Goal: Task Accomplishment & Management: Use online tool/utility

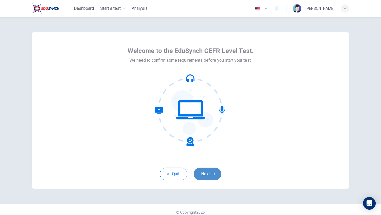
click at [206, 174] on button "Next" at bounding box center [208, 174] width 28 height 13
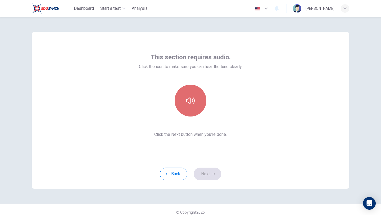
click at [186, 103] on icon "button" at bounding box center [190, 100] width 8 height 8
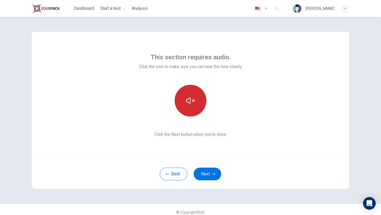
click at [187, 101] on icon "button" at bounding box center [190, 100] width 8 height 8
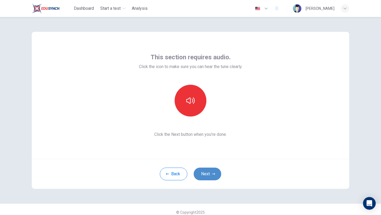
click at [200, 174] on button "Next" at bounding box center [208, 174] width 28 height 13
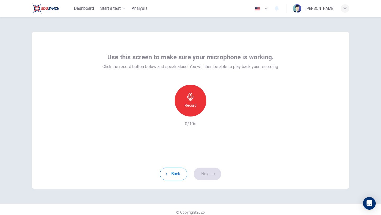
click at [178, 111] on div "Record" at bounding box center [191, 101] width 32 height 32
click at [207, 172] on button "Next" at bounding box center [208, 174] width 28 height 13
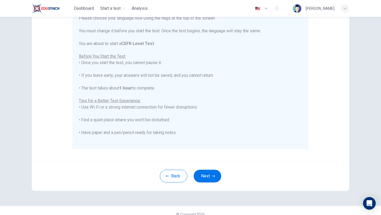
scroll to position [79, 0]
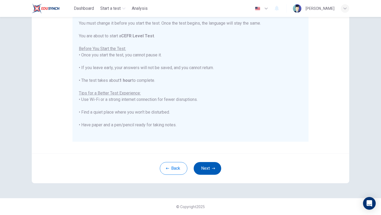
click at [207, 165] on button "Next" at bounding box center [208, 168] width 28 height 13
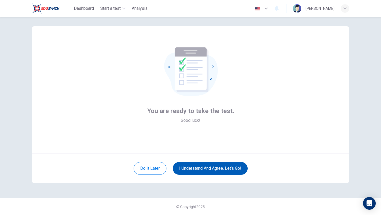
scroll to position [6, 0]
click at [231, 170] on button "I understand and agree. Let’s go!" at bounding box center [210, 168] width 75 height 13
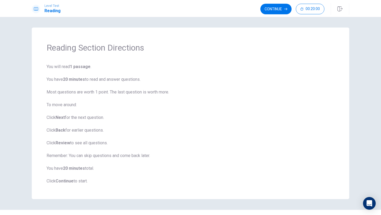
click at [101, 173] on span "You will read 1 passage . You have 20 minutes to read and answer questions. Mos…" at bounding box center [191, 124] width 288 height 121
click at [82, 180] on span "You will read 1 passage . You have 20 minutes to read and answer questions. Mos…" at bounding box center [191, 124] width 288 height 121
click at [281, 10] on button "Continue" at bounding box center [276, 9] width 31 height 11
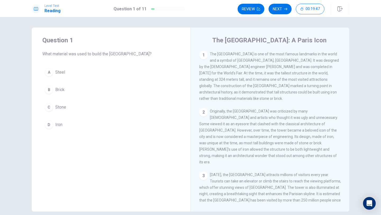
click at [57, 126] on span "Iron" at bounding box center [58, 125] width 7 height 6
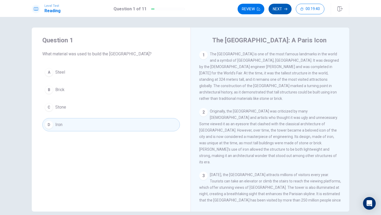
click at [281, 7] on button "Next" at bounding box center [280, 9] width 23 height 11
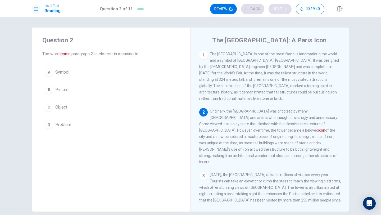
scroll to position [6, 0]
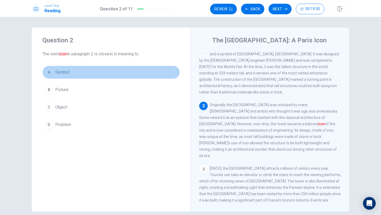
click at [85, 71] on button "A Symbol" at bounding box center [111, 72] width 138 height 13
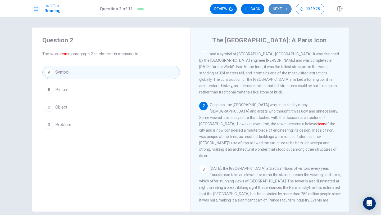
click at [283, 11] on button "Next" at bounding box center [280, 9] width 23 height 11
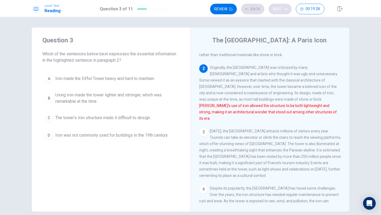
scroll to position [53, 0]
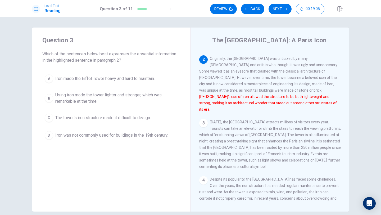
click at [145, 94] on span "Using iron made the tower lighter and stronger, which was remarkable at the tim…" at bounding box center [116, 98] width 122 height 13
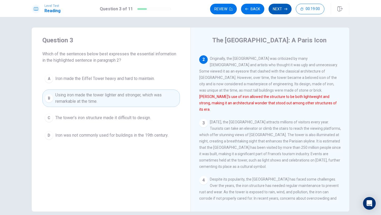
click at [275, 11] on button "Next" at bounding box center [280, 9] width 23 height 11
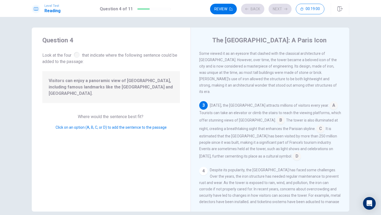
scroll to position [72, 0]
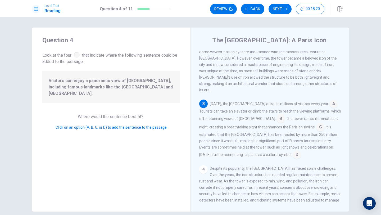
click at [330, 100] on input at bounding box center [334, 104] width 8 height 8
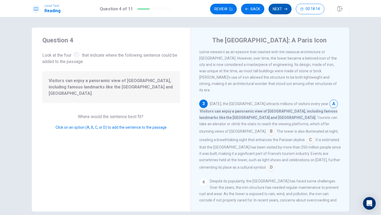
click at [277, 10] on button "Next" at bounding box center [280, 9] width 23 height 11
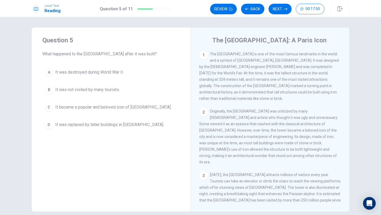
click at [117, 107] on span "It became a popular and beloved icon of [GEOGRAPHIC_DATA]." at bounding box center [113, 107] width 116 height 6
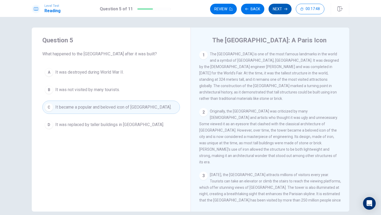
click at [279, 10] on button "Next" at bounding box center [280, 9] width 23 height 11
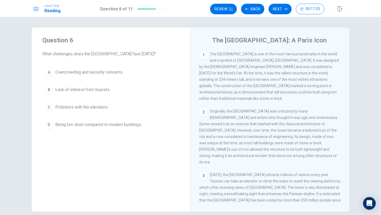
click at [88, 77] on button "A Overcrowding and security concerns." at bounding box center [111, 72] width 138 height 13
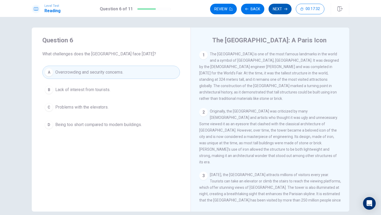
click at [283, 11] on button "Next" at bounding box center [280, 9] width 23 height 11
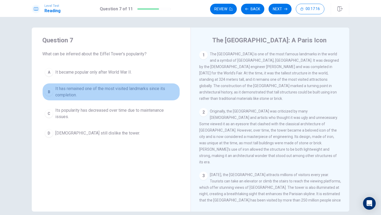
click at [162, 93] on span "It has remained one of the most visited landmarks since its completion." at bounding box center [116, 92] width 122 height 13
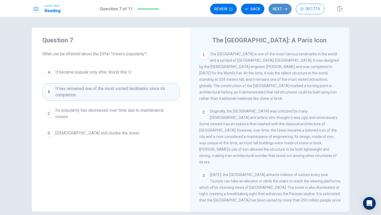
click at [277, 8] on button "Next" at bounding box center [280, 9] width 23 height 11
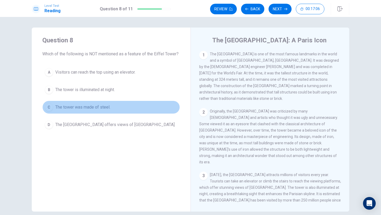
click at [103, 108] on span "The tower was made of steel." at bounding box center [82, 107] width 55 height 6
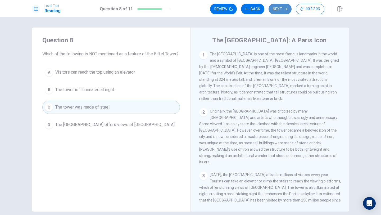
click at [274, 7] on button "Next" at bounding box center [280, 9] width 23 height 11
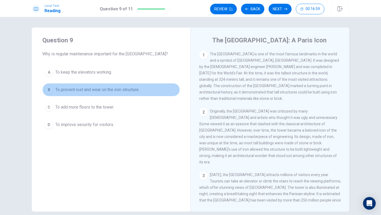
click at [93, 91] on span "To prevent rust and wear on the iron structure." at bounding box center [97, 90] width 84 height 6
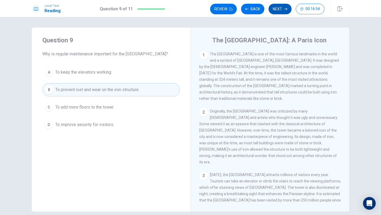
click at [277, 10] on button "Next" at bounding box center [280, 9] width 23 height 11
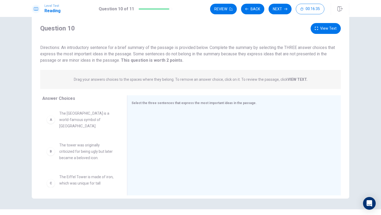
scroll to position [12, 0]
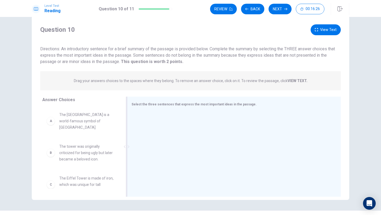
click at [152, 105] on span "Select the three sentences that express the most important ideas in the passage." at bounding box center [194, 104] width 125 height 4
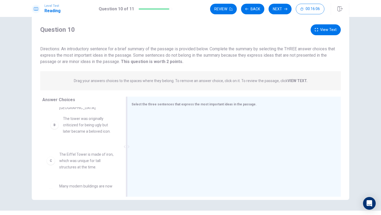
scroll to position [19, 0]
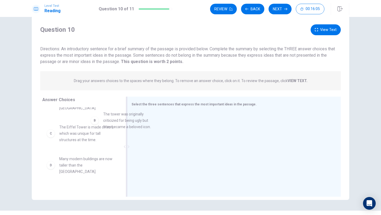
drag, startPoint x: 89, startPoint y: 126, endPoint x: 145, endPoint y: 119, distance: 56.3
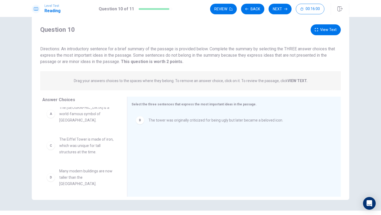
scroll to position [0, 0]
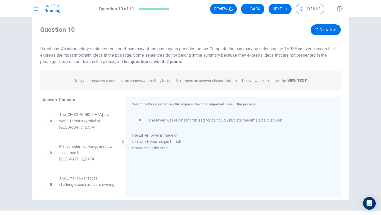
drag, startPoint x: 104, startPoint y: 140, endPoint x: 180, endPoint y: 135, distance: 76.9
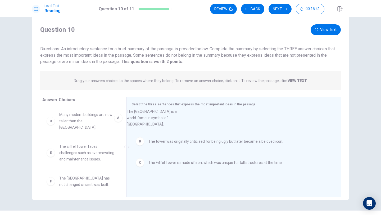
drag, startPoint x: 92, startPoint y: 118, endPoint x: 162, endPoint y: 114, distance: 69.5
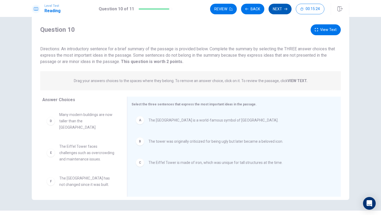
click at [283, 9] on button "Next" at bounding box center [280, 9] width 23 height 11
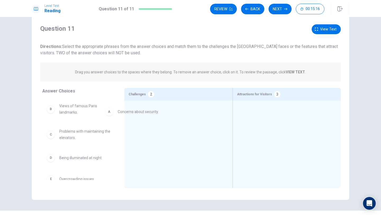
drag, startPoint x: 92, startPoint y: 110, endPoint x: 153, endPoint y: 114, distance: 61.3
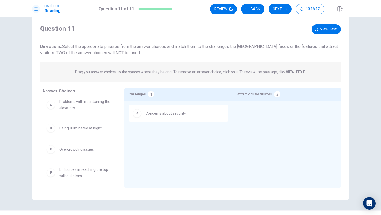
scroll to position [29, 0]
drag, startPoint x: 86, startPoint y: 147, endPoint x: 147, endPoint y: 132, distance: 63.3
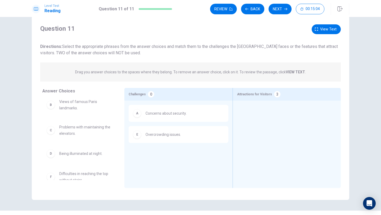
scroll to position [0, 0]
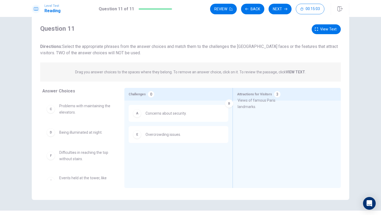
drag, startPoint x: 91, startPoint y: 115, endPoint x: 273, endPoint y: 113, distance: 181.9
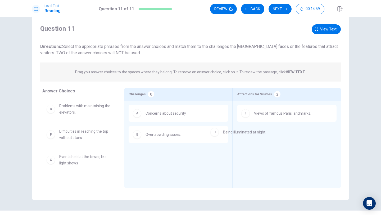
drag, startPoint x: 95, startPoint y: 136, endPoint x: 262, endPoint y: 135, distance: 166.5
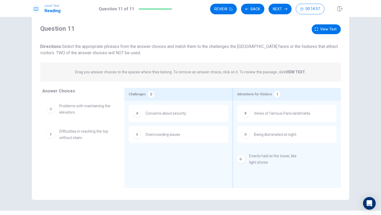
drag, startPoint x: 67, startPoint y: 164, endPoint x: 260, endPoint y: 163, distance: 193.0
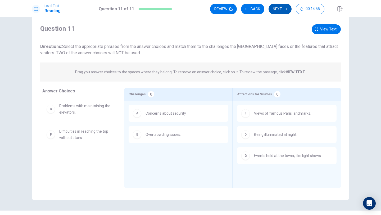
click at [279, 12] on button "Next" at bounding box center [280, 9] width 23 height 11
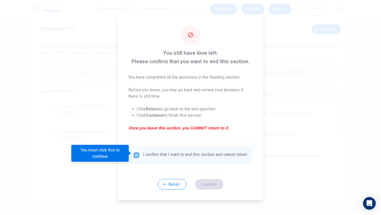
click at [135, 154] on input "You must click this to continue" at bounding box center [136, 155] width 6 height 6
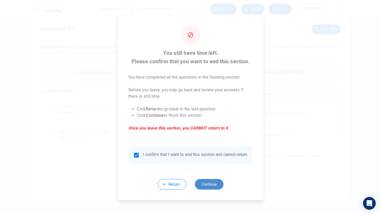
click at [210, 187] on button "Continue" at bounding box center [209, 184] width 29 height 11
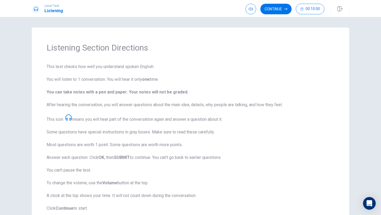
click at [281, 7] on button "Continue" at bounding box center [276, 9] width 31 height 11
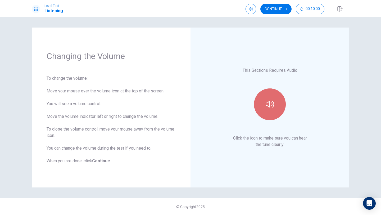
click at [271, 99] on button "button" at bounding box center [270, 104] width 32 height 32
click at [278, 101] on button "button" at bounding box center [270, 104] width 32 height 32
click at [294, 113] on div at bounding box center [269, 104] width 57 height 32
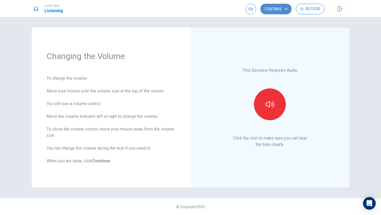
click at [272, 13] on button "Continue" at bounding box center [276, 9] width 31 height 11
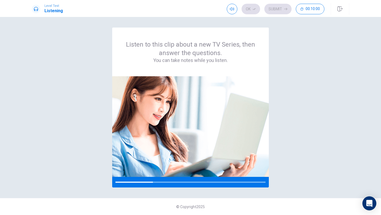
click at [370, 198] on div "Open Intercom Messenger" at bounding box center [370, 203] width 14 height 14
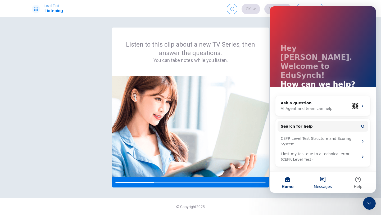
click at [322, 182] on button "Messages" at bounding box center [322, 182] width 35 height 21
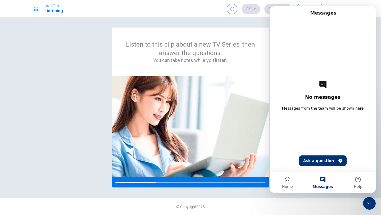
click at [367, 201] on icon "Close Intercom Messenger" at bounding box center [369, 203] width 6 height 6
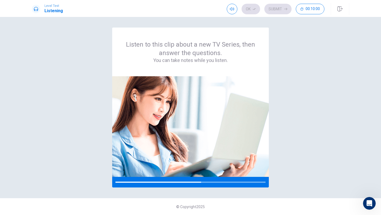
click at [357, 156] on div "Listen to this clip about a new TV Series, then answer the questions. You can t…" at bounding box center [190, 108] width 335 height 160
click at [123, 93] on img at bounding box center [190, 126] width 157 height 101
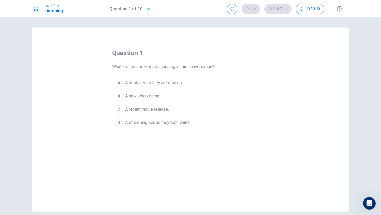
click at [253, 105] on button "C A recent movie release." at bounding box center [190, 109] width 157 height 13
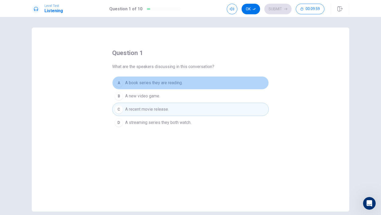
click at [220, 86] on button "A A book series they are reading." at bounding box center [190, 82] width 157 height 13
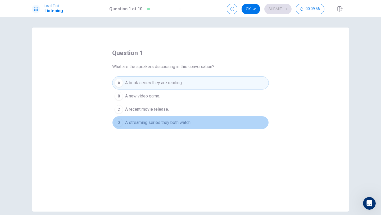
click at [189, 121] on span "A streaming series they both watch." at bounding box center [158, 122] width 66 height 6
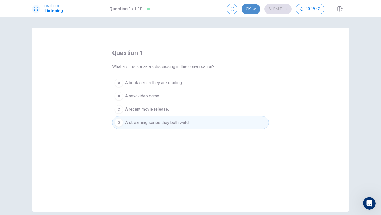
click at [251, 8] on button "Ok" at bounding box center [251, 9] width 19 height 11
click at [279, 8] on button "Submit" at bounding box center [277, 9] width 27 height 11
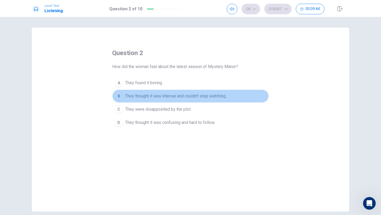
click at [208, 96] on span "They thought it was intense and couldn’t stop watching." at bounding box center [175, 96] width 101 height 6
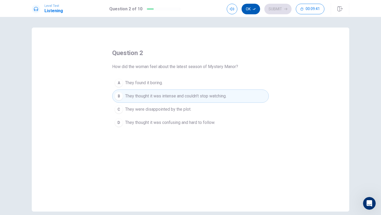
click at [253, 6] on button "Ok" at bounding box center [251, 9] width 19 height 11
click at [279, 11] on button "Submit" at bounding box center [277, 9] width 27 height 11
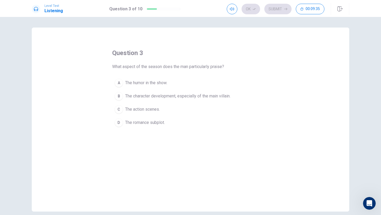
click at [199, 98] on span "The character development, especially of the main villain." at bounding box center [177, 96] width 105 height 6
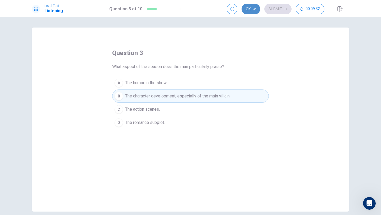
click at [248, 11] on button "Ok" at bounding box center [251, 9] width 19 height 11
click at [269, 10] on button "Submit" at bounding box center [277, 9] width 27 height 11
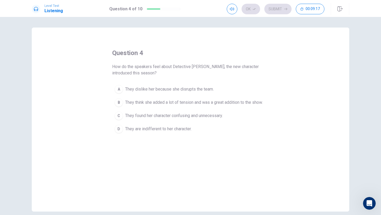
click at [179, 105] on span "They think she added a lot of tension and was a great addition to the show." at bounding box center [194, 102] width 138 height 6
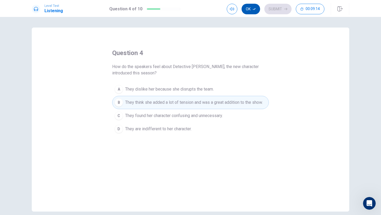
click at [255, 8] on icon "button" at bounding box center [254, 8] width 3 height 3
click at [281, 12] on button "Submit" at bounding box center [277, 9] width 27 height 11
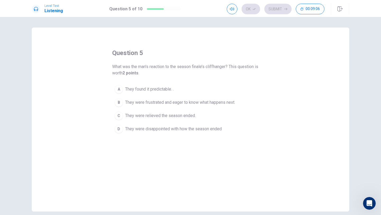
click at [173, 104] on span "They were frustrated and eager to know what happens next." at bounding box center [180, 102] width 110 height 6
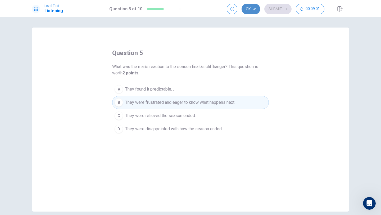
click at [256, 11] on button "Ok" at bounding box center [251, 9] width 19 height 11
click at [276, 11] on button "Submit" at bounding box center [277, 9] width 27 height 11
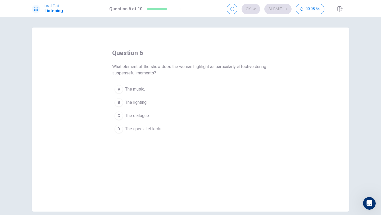
click at [138, 90] on span "The music." at bounding box center [135, 89] width 20 height 6
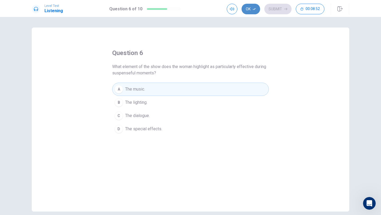
click at [247, 10] on button "Ok" at bounding box center [251, 9] width 19 height 11
click at [278, 7] on button "Submit" at bounding box center [277, 9] width 27 height 11
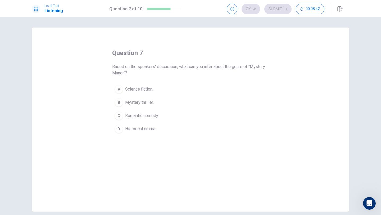
click at [156, 99] on button "B Mystery thriller." at bounding box center [190, 102] width 157 height 13
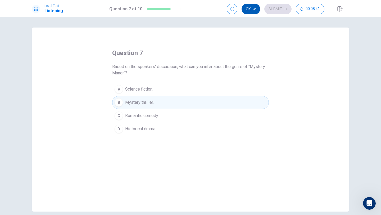
click at [253, 9] on button "Ok" at bounding box center [251, 9] width 19 height 11
click at [276, 10] on button "Submit" at bounding box center [277, 9] width 27 height 11
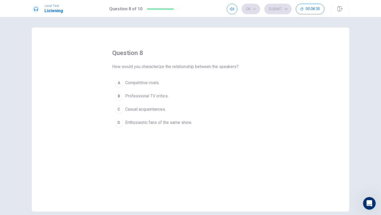
click at [170, 104] on button "C Casual acquaintances." at bounding box center [190, 109] width 157 height 13
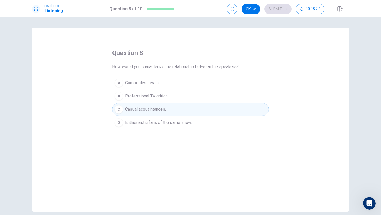
click at [176, 121] on span "Enthusiastic fans of the same show." at bounding box center [158, 122] width 67 height 6
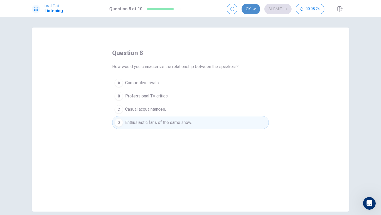
click at [255, 11] on button "Ok" at bounding box center [251, 9] width 19 height 11
click at [282, 8] on button "Submit" at bounding box center [277, 9] width 27 height 11
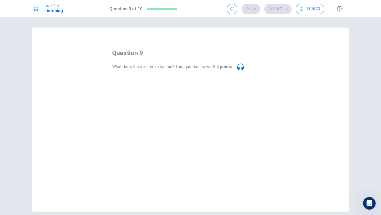
click at [203, 96] on button "B The manor is a real, living character." at bounding box center [190, 95] width 157 height 13
click at [210, 93] on button "B The manor is a real, living character." at bounding box center [190, 95] width 157 height 13
click at [209, 116] on button "D The manor is too dark and confusing." at bounding box center [190, 122] width 157 height 13
click at [208, 133] on div "question 9 What does the man mean by this? This question is worth 2 points . A …" at bounding box center [191, 120] width 318 height 184
click at [194, 83] on button "A The manor is poorly designed." at bounding box center [190, 82] width 157 height 13
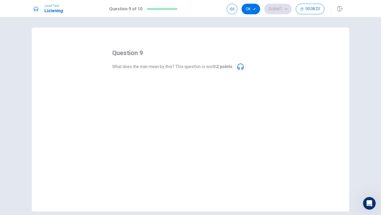
click at [243, 68] on icon at bounding box center [240, 67] width 6 height 6
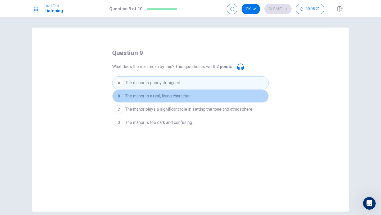
click at [211, 96] on button "B The manor is a real, living character." at bounding box center [190, 95] width 157 height 13
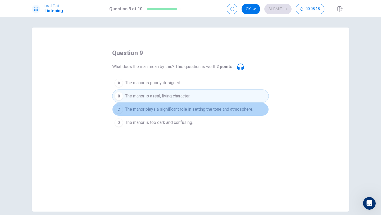
click at [215, 111] on span "The manor plays a significant role in setting the tone and atmosphere." at bounding box center [189, 109] width 128 height 6
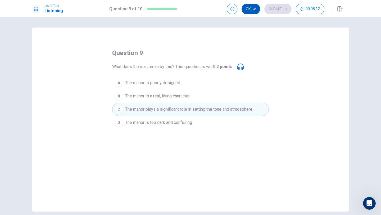
click at [255, 8] on icon "button" at bounding box center [254, 8] width 3 height 3
click at [278, 8] on button "Submit" at bounding box center [277, 9] width 27 height 11
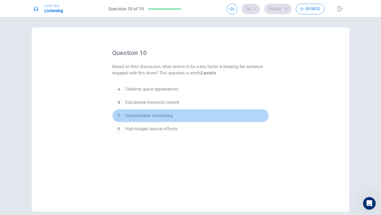
click at [171, 114] on span "Unpredictable storytelling." at bounding box center [149, 116] width 48 height 6
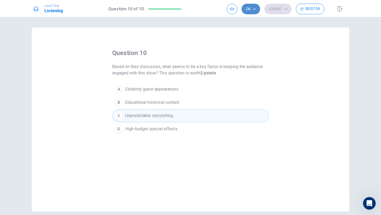
click at [252, 10] on button "Ok" at bounding box center [251, 9] width 19 height 11
click at [278, 10] on button "Submit" at bounding box center [277, 9] width 27 height 11
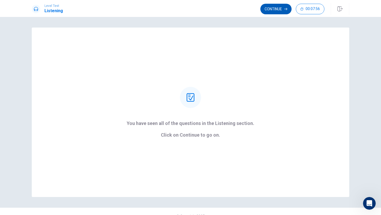
click at [272, 7] on button "Continue" at bounding box center [276, 9] width 31 height 11
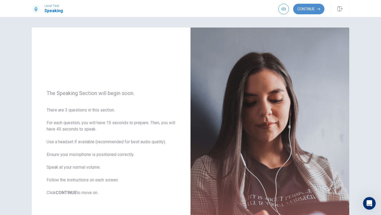
click at [305, 10] on button "Continue" at bounding box center [308, 9] width 31 height 11
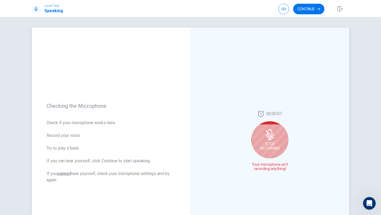
click at [271, 145] on span "Stop Recording" at bounding box center [270, 146] width 20 height 8
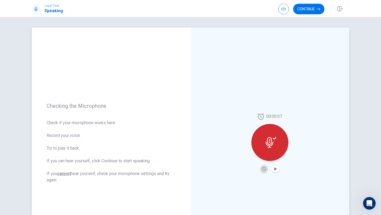
click at [261, 167] on button "Record Again" at bounding box center [264, 168] width 7 height 7
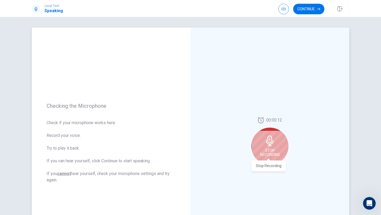
click at [272, 155] on span "Stop Recording" at bounding box center [270, 152] width 20 height 8
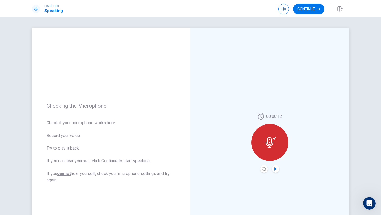
click at [275, 168] on icon "Play Audio" at bounding box center [276, 168] width 2 height 3
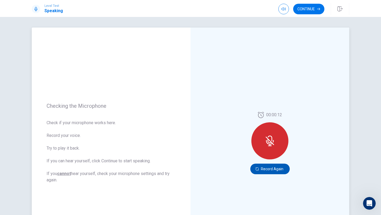
click at [275, 173] on button "Record Again" at bounding box center [269, 169] width 39 height 11
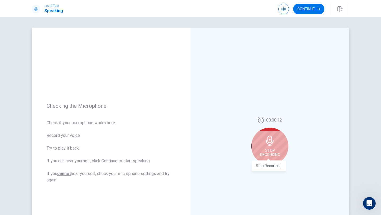
click at [272, 149] on span "Stop Recording" at bounding box center [270, 152] width 20 height 8
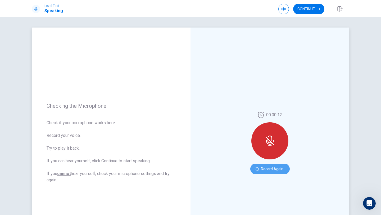
click at [261, 170] on button "Record Again" at bounding box center [269, 169] width 39 height 11
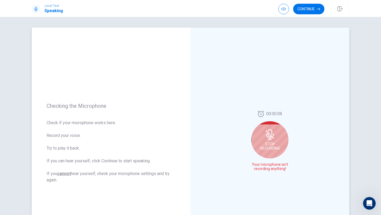
click at [280, 145] on div "Stop Recording" at bounding box center [270, 139] width 37 height 37
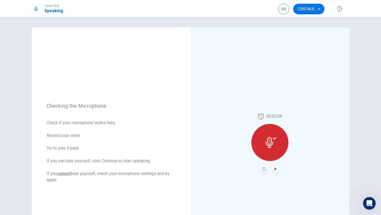
click at [263, 170] on icon "Record Again" at bounding box center [264, 168] width 3 height 3
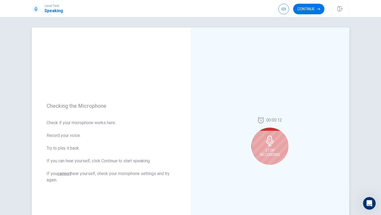
click at [270, 143] on icon at bounding box center [270, 141] width 8 height 11
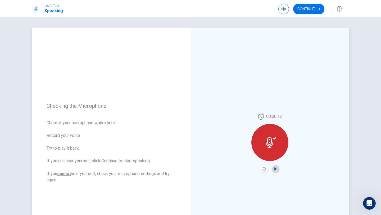
click at [275, 169] on icon "Play Audio" at bounding box center [276, 168] width 2 height 3
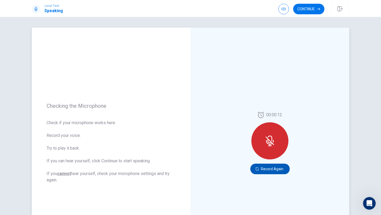
click at [273, 170] on button "Record Again" at bounding box center [269, 169] width 39 height 11
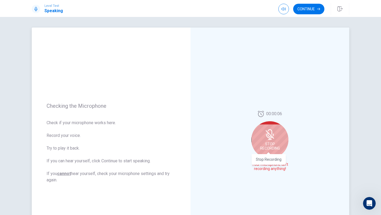
click at [278, 147] on span "Stop Recording" at bounding box center [270, 146] width 20 height 8
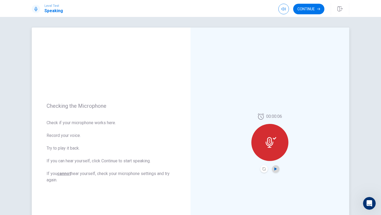
click at [275, 170] on icon "Play Audio" at bounding box center [276, 168] width 2 height 3
click at [281, 35] on div "00:00:06" at bounding box center [270, 143] width 159 height 231
click at [275, 168] on icon "Play Audio" at bounding box center [276, 168] width 2 height 3
click at [264, 170] on icon "Record Again" at bounding box center [264, 168] width 3 height 3
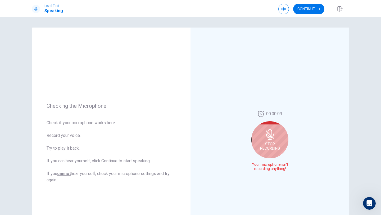
click at [268, 139] on icon at bounding box center [270, 139] width 4 height 1
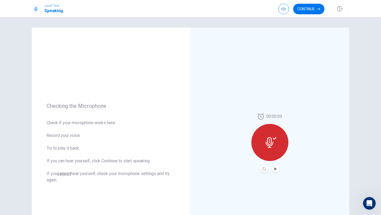
click at [275, 171] on button "Play Audio" at bounding box center [275, 168] width 7 height 7
click at [264, 168] on icon "Record Again" at bounding box center [264, 168] width 3 height 3
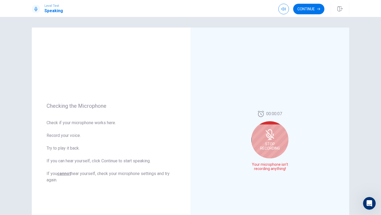
click at [278, 127] on div "Stop Recording" at bounding box center [270, 139] width 37 height 37
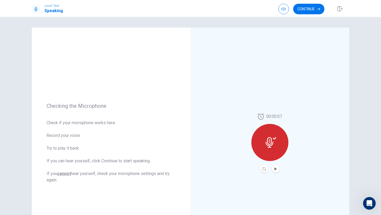
click at [272, 169] on button "Play Audio" at bounding box center [275, 168] width 7 height 7
click at [264, 169] on icon "Record Again" at bounding box center [264, 168] width 3 height 3
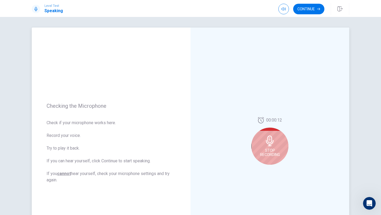
click at [280, 140] on div "Stop Recording" at bounding box center [270, 146] width 37 height 37
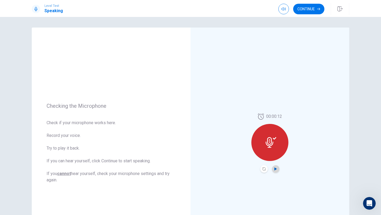
click at [275, 169] on icon "Play Audio" at bounding box center [276, 168] width 2 height 3
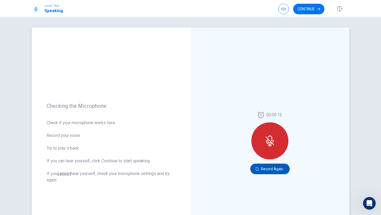
click at [273, 170] on button "Record Again" at bounding box center [269, 169] width 39 height 11
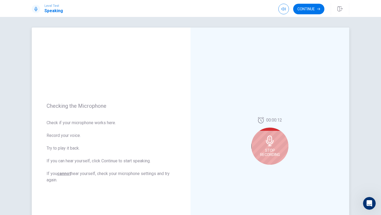
click at [277, 144] on div "Stop Recording" at bounding box center [270, 146] width 37 height 37
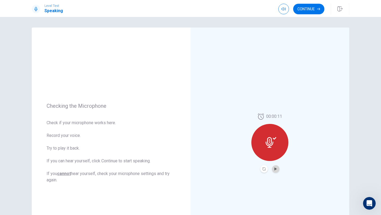
click at [275, 166] on button "Play Audio" at bounding box center [275, 168] width 7 height 7
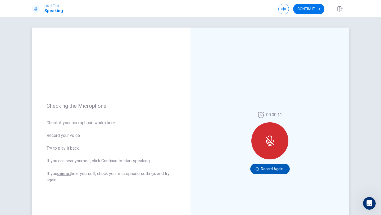
click at [274, 170] on button "Record Again" at bounding box center [269, 169] width 39 height 11
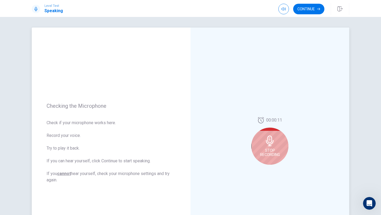
click at [272, 158] on div "Stop Recording" at bounding box center [270, 146] width 37 height 37
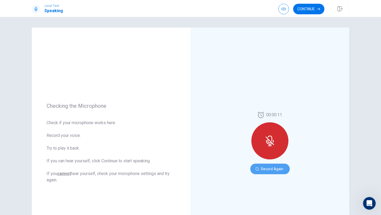
click at [274, 168] on button "Record Again" at bounding box center [269, 169] width 39 height 11
click at [266, 170] on button "Record Again" at bounding box center [269, 169] width 39 height 11
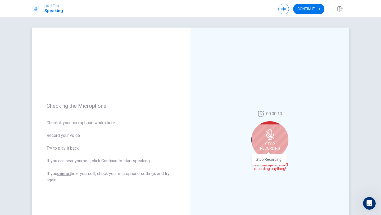
click at [275, 153] on div "Stop Recording" at bounding box center [269, 157] width 34 height 14
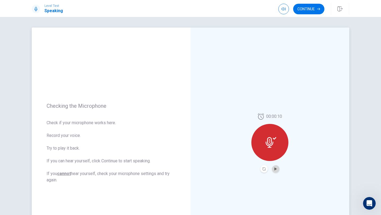
click at [272, 171] on button "Play Audio" at bounding box center [275, 168] width 7 height 7
click at [272, 171] on button "Pause Audio" at bounding box center [275, 168] width 7 height 7
click at [63, 174] on u "cannot" at bounding box center [64, 173] width 14 height 5
click at [283, 9] on icon "button" at bounding box center [284, 9] width 4 height 4
click at [284, 11] on icon "button" at bounding box center [284, 9] width 4 height 4
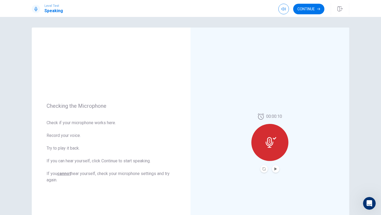
click at [59, 8] on h1 "Speaking" at bounding box center [53, 11] width 19 height 6
click at [274, 170] on icon "Play Audio" at bounding box center [275, 168] width 3 height 3
click at [274, 170] on icon "Pause Audio" at bounding box center [275, 168] width 3 height 3
click at [264, 168] on icon "Record Again" at bounding box center [264, 168] width 3 height 3
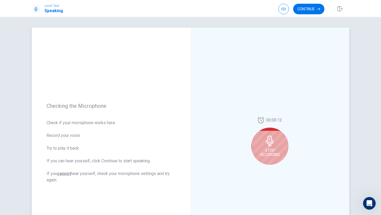
click at [268, 152] on span "Stop Recording" at bounding box center [270, 152] width 20 height 8
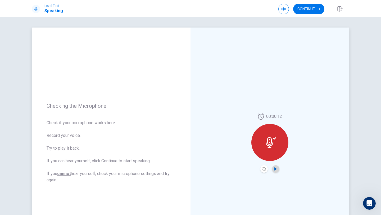
click at [275, 168] on icon "Play Audio" at bounding box center [276, 168] width 2 height 3
click at [294, 149] on div "00:00:12" at bounding box center [270, 143] width 159 height 231
click at [285, 154] on div "00:00:12" at bounding box center [270, 142] width 37 height 59
click at [275, 169] on icon "Play Audio" at bounding box center [276, 168] width 2 height 3
click at [273, 152] on div at bounding box center [270, 142] width 37 height 37
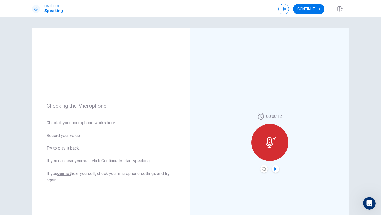
click at [314, 138] on div "00:00:12" at bounding box center [270, 143] width 159 height 231
click at [263, 169] on icon "Record Again" at bounding box center [264, 168] width 3 height 3
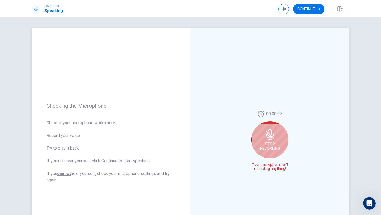
click at [273, 156] on div "Stop Recording" at bounding box center [270, 139] width 37 height 37
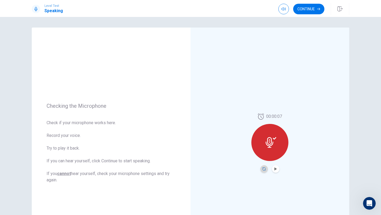
click at [263, 169] on icon "Record Again" at bounding box center [264, 168] width 3 height 3
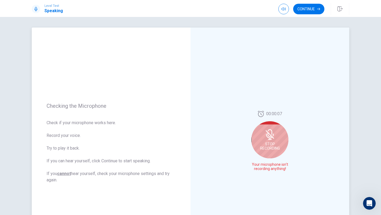
click at [272, 152] on div "Stop Recording" at bounding box center [270, 139] width 37 height 37
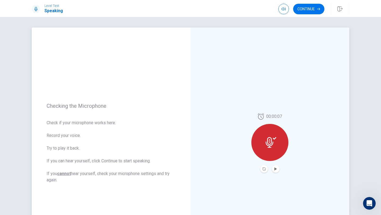
click at [272, 152] on div at bounding box center [270, 142] width 37 height 37
click at [273, 171] on button "Play Audio" at bounding box center [275, 168] width 7 height 7
click at [263, 170] on icon "Record Again" at bounding box center [264, 168] width 3 height 3
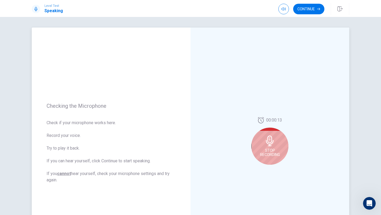
click at [330, 70] on div "00:00:13 Stop Recording" at bounding box center [270, 143] width 159 height 231
click at [349, 33] on div "Checking the Microphone Check if your microphone works here. Record your voice.…" at bounding box center [190, 143] width 335 height 231
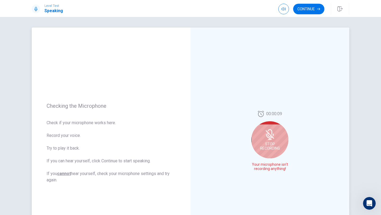
click at [279, 140] on div "Stop Recording" at bounding box center [270, 139] width 37 height 37
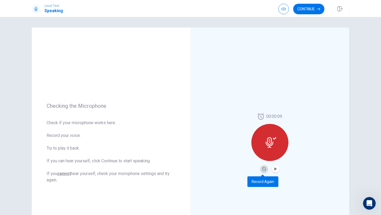
click at [263, 170] on icon "Record Again" at bounding box center [264, 168] width 3 height 3
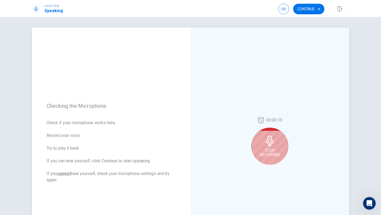
click at [267, 163] on div "Stop Recording" at bounding box center [270, 146] width 37 height 37
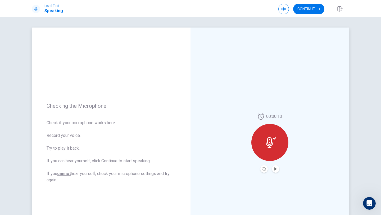
click at [267, 163] on div "00:00:10" at bounding box center [270, 142] width 37 height 59
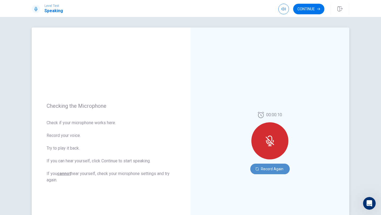
click at [270, 170] on button "Record Again" at bounding box center [269, 169] width 39 height 11
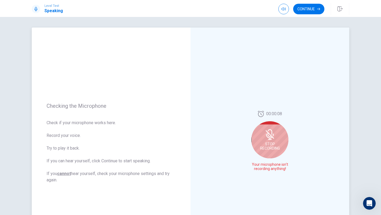
click at [268, 149] on span "Stop Recording" at bounding box center [270, 146] width 20 height 8
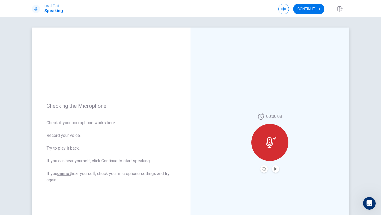
click at [320, 74] on div "00:00:08" at bounding box center [270, 143] width 159 height 231
click at [276, 172] on button "Play Audio" at bounding box center [275, 168] width 7 height 7
click at [263, 170] on icon "Record Again" at bounding box center [264, 168] width 3 height 3
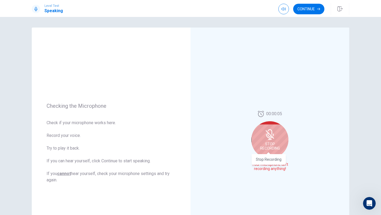
click at [272, 146] on span "Stop Recording" at bounding box center [270, 146] width 20 height 8
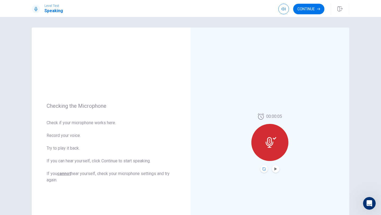
click at [263, 169] on icon "Record Again" at bounding box center [264, 168] width 3 height 3
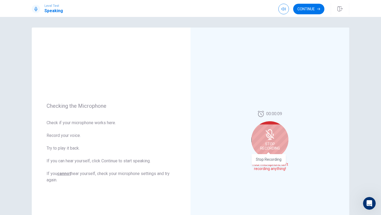
click at [273, 146] on span "Stop Recording" at bounding box center [270, 146] width 20 height 8
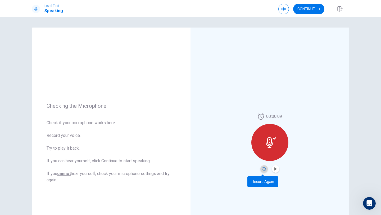
click at [264, 169] on icon "Record Again" at bounding box center [264, 168] width 3 height 3
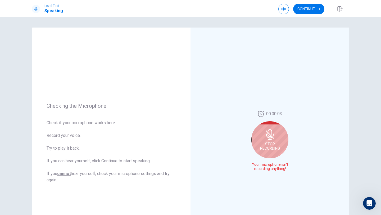
click at [275, 140] on div "Stop Recording" at bounding box center [270, 139] width 37 height 37
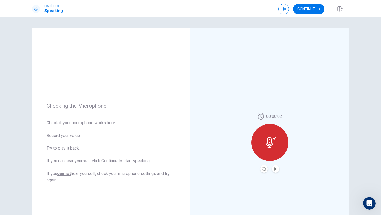
click at [282, 137] on div at bounding box center [270, 142] width 37 height 37
click at [263, 168] on icon "Record Again" at bounding box center [264, 168] width 3 height 3
click at [226, 105] on div "00:00:13" at bounding box center [270, 143] width 159 height 231
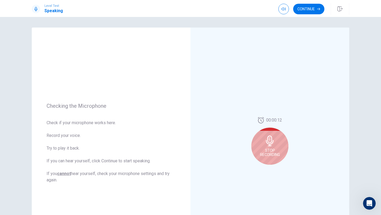
click at [233, 100] on div "00:00:12 Stop Recording" at bounding box center [270, 143] width 159 height 231
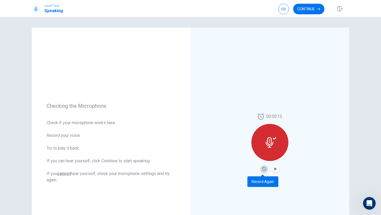
click at [263, 169] on icon "Record Again" at bounding box center [264, 168] width 3 height 3
click at [264, 167] on icon "Record Again" at bounding box center [264, 168] width 3 height 3
click at [267, 158] on div at bounding box center [270, 142] width 37 height 37
click at [276, 173] on div "00:00:15" at bounding box center [270, 143] width 159 height 231
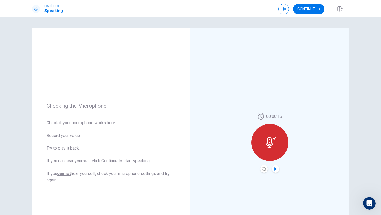
click at [275, 168] on icon "Play Audio" at bounding box center [275, 168] width 3 height 3
click at [274, 169] on icon "Pause Audio" at bounding box center [275, 168] width 3 height 3
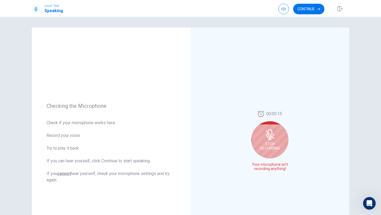
click at [275, 147] on span "Stop Recording" at bounding box center [270, 146] width 20 height 8
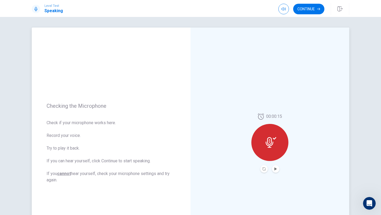
scroll to position [14, 0]
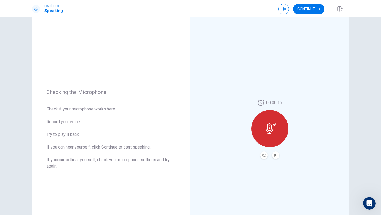
click at [267, 125] on icon at bounding box center [270, 128] width 8 height 11
click at [270, 138] on div at bounding box center [270, 128] width 37 height 37
click at [275, 156] on icon "Play Audio" at bounding box center [275, 155] width 3 height 3
click at [264, 156] on icon "Record Again" at bounding box center [264, 155] width 3 height 3
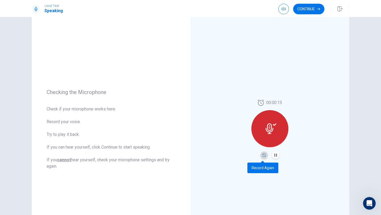
click at [264, 156] on icon "Record Again" at bounding box center [264, 155] width 3 height 3
click at [217, 168] on div "00:00:15" at bounding box center [270, 129] width 159 height 231
click at [261, 156] on button "Record Again" at bounding box center [264, 154] width 7 height 7
click at [276, 157] on button "Pause Audio" at bounding box center [275, 154] width 7 height 7
click at [263, 155] on icon "Record Again" at bounding box center [264, 155] width 3 height 3
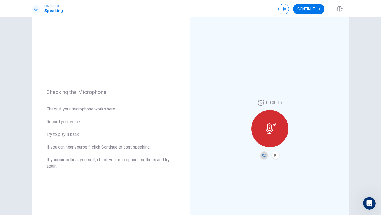
click at [263, 154] on icon "Record Again" at bounding box center [264, 155] width 3 height 3
click at [275, 156] on icon "Play Audio" at bounding box center [276, 155] width 2 height 3
click at [261, 155] on button "Record Again" at bounding box center [264, 154] width 7 height 7
click at [263, 154] on icon "Record Again" at bounding box center [264, 155] width 3 height 3
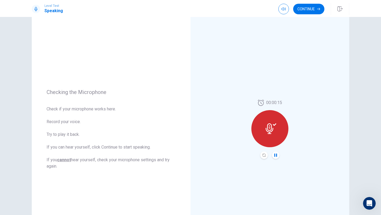
click at [272, 136] on div at bounding box center [270, 128] width 37 height 37
click at [272, 122] on div at bounding box center [270, 128] width 37 height 37
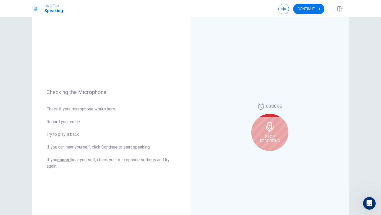
click at [271, 127] on icon at bounding box center [270, 127] width 8 height 11
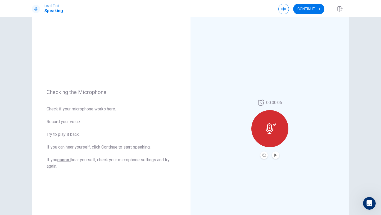
click at [272, 156] on button "Play Audio" at bounding box center [275, 154] width 7 height 7
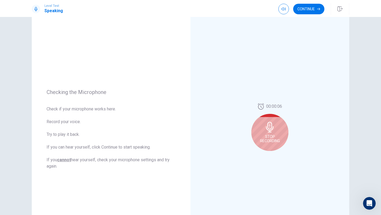
click at [274, 129] on div "Stop Recording" at bounding box center [270, 132] width 37 height 37
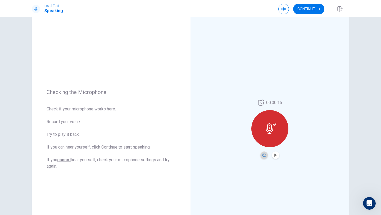
click at [263, 154] on icon "Record Again" at bounding box center [264, 155] width 3 height 3
click at [263, 156] on icon "Record Again" at bounding box center [264, 155] width 3 height 3
click at [263, 155] on icon "Record Again" at bounding box center [264, 155] width 3 height 3
click at [271, 137] on div at bounding box center [270, 128] width 37 height 37
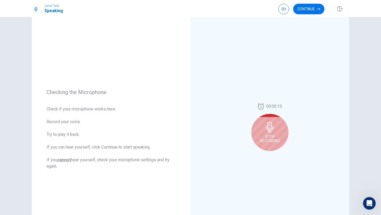
click at [275, 154] on div "00:00:15 Stop Recording" at bounding box center [270, 129] width 37 height 52
click at [282, 10] on icon "button" at bounding box center [284, 9] width 4 height 4
click at [275, 132] on div "Stop Recording" at bounding box center [270, 132] width 37 height 37
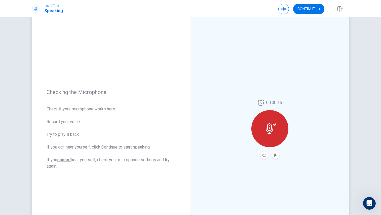
click at [265, 157] on button "Record Again" at bounding box center [264, 154] width 7 height 7
click at [264, 156] on icon "Record Again" at bounding box center [264, 155] width 3 height 3
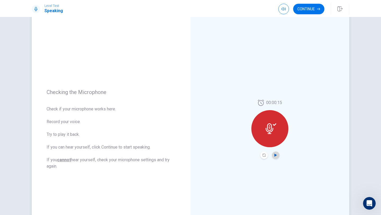
click at [275, 155] on icon "Play Audio" at bounding box center [275, 155] width 3 height 3
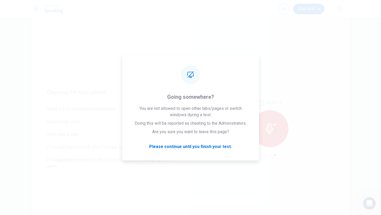
click at [323, 100] on div "00:00:15" at bounding box center [270, 129] width 159 height 231
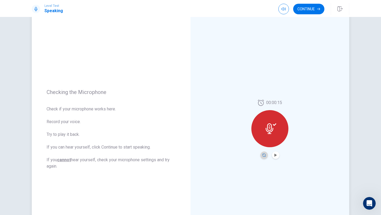
click at [263, 155] on icon "Record Again" at bounding box center [264, 155] width 3 height 3
click at [275, 155] on icon "Play Audio" at bounding box center [276, 155] width 2 height 3
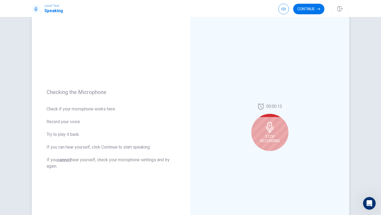
click at [272, 139] on span "Stop Recording" at bounding box center [270, 138] width 20 height 8
click at [274, 143] on div "Stop Recording" at bounding box center [270, 132] width 37 height 37
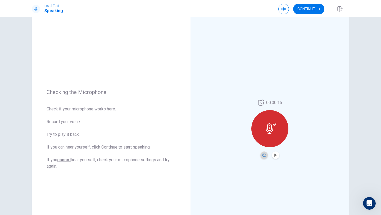
click at [263, 154] on icon "Record Again" at bounding box center [264, 155] width 3 height 3
click at [272, 155] on button "Play Audio" at bounding box center [275, 154] width 7 height 7
click at [266, 126] on icon at bounding box center [271, 128] width 11 height 11
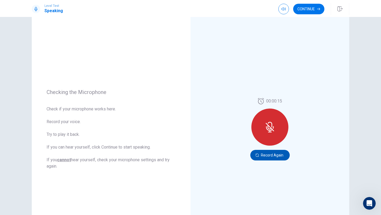
click at [263, 155] on button "Record Again" at bounding box center [269, 155] width 39 height 11
click at [271, 155] on button "Record Again" at bounding box center [269, 155] width 39 height 11
click at [270, 155] on button "Record Again" at bounding box center [269, 155] width 39 height 11
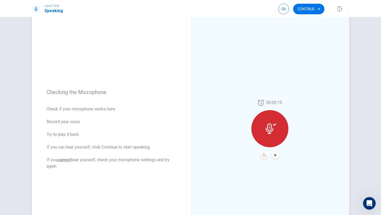
click at [273, 139] on div at bounding box center [270, 128] width 37 height 37
click at [275, 156] on icon "Play Audio" at bounding box center [275, 155] width 3 height 3
click at [309, 9] on button "Continue" at bounding box center [308, 9] width 31 height 11
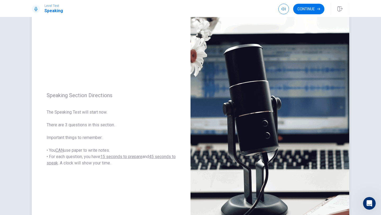
scroll to position [28, 0]
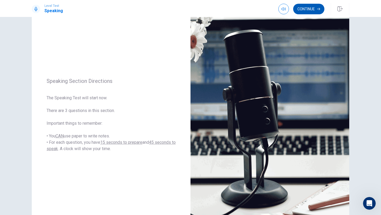
click at [303, 9] on button "Continue" at bounding box center [308, 9] width 31 height 11
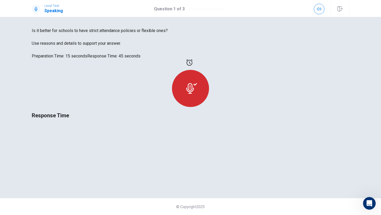
click at [209, 107] on div at bounding box center [190, 88] width 37 height 37
click at [193, 66] on icon at bounding box center [189, 62] width 6 height 6
click at [197, 94] on icon at bounding box center [191, 88] width 11 height 11
click at [69, 119] on span "Response Time" at bounding box center [50, 115] width 37 height 6
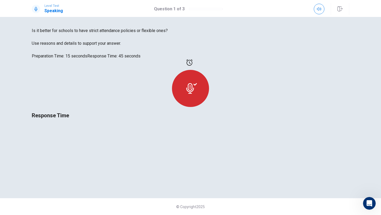
click at [111, 59] on div "Is it better for schools to have strict attendance policies or flexible ones? U…" at bounding box center [191, 44] width 318 height 32
click at [239, 85] on div "Response Time" at bounding box center [191, 89] width 318 height 60
click at [197, 83] on icon at bounding box center [191, 88] width 11 height 11
click at [296, 66] on div "Response Time" at bounding box center [191, 89] width 318 height 60
click at [193, 59] on icon at bounding box center [189, 62] width 6 height 6
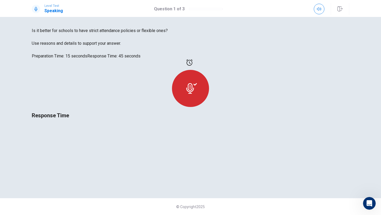
click at [209, 70] on div at bounding box center [190, 88] width 37 height 37
click at [318, 10] on icon "button" at bounding box center [319, 9] width 4 height 4
click at [303, 59] on div "Response Time" at bounding box center [191, 89] width 318 height 60
click at [268, 95] on div "Response Time" at bounding box center [191, 89] width 318 height 60
click at [209, 84] on div at bounding box center [190, 88] width 37 height 37
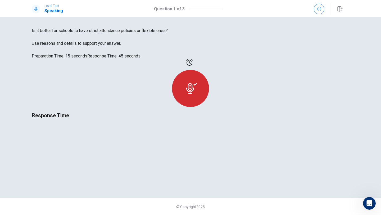
scroll to position [67, 0]
click at [197, 83] on icon at bounding box center [191, 88] width 11 height 11
click at [193, 59] on icon at bounding box center [189, 62] width 6 height 6
click at [209, 81] on div at bounding box center [190, 88] width 37 height 37
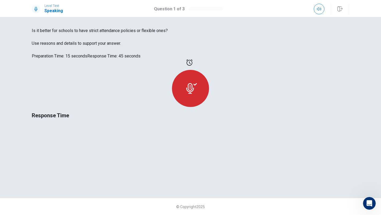
click at [209, 80] on div at bounding box center [190, 88] width 37 height 37
drag, startPoint x: 381, startPoint y: 118, endPoint x: 370, endPoint y: 89, distance: 31.3
click at [372, 89] on div "Is it better for schools to have strict attendance policies or flexible ones? U…" at bounding box center [190, 116] width 381 height 198
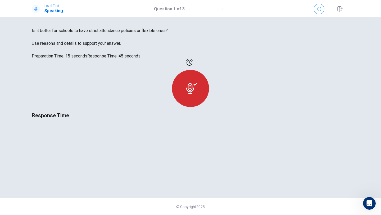
click at [203, 9] on div at bounding box center [206, 9] width 34 height 2
click at [201, 9] on div at bounding box center [206, 9] width 34 height 2
click at [338, 11] on icon "button" at bounding box center [340, 8] width 5 height 5
